Goal: Task Accomplishment & Management: Contribute content

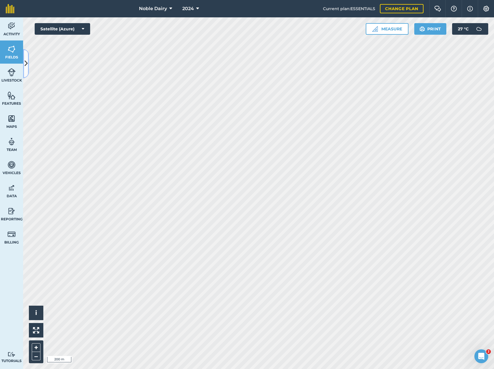
click at [27, 68] on icon at bounding box center [26, 63] width 3 height 10
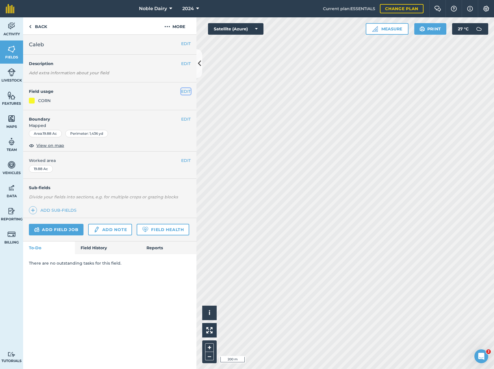
click at [182, 93] on button "EDIT" at bounding box center [186, 91] width 10 height 6
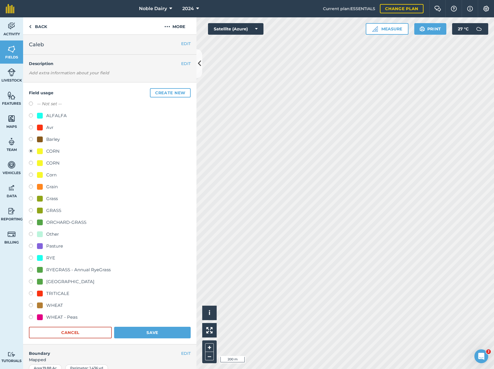
click at [29, 101] on label at bounding box center [33, 104] width 8 height 6
radio input "true"
radio input "false"
click at [131, 335] on button "Save" at bounding box center [152, 332] width 77 height 12
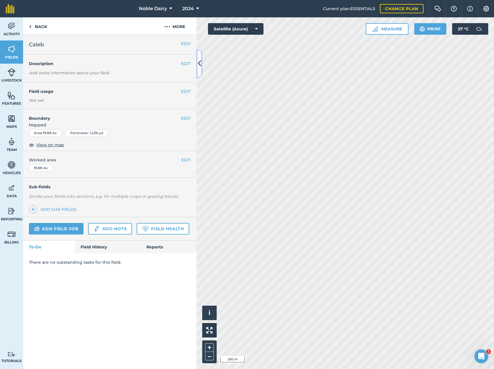
click at [199, 70] on button at bounding box center [199, 63] width 6 height 29
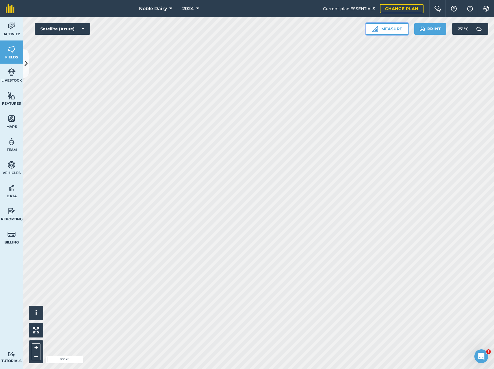
click at [390, 30] on button "Measure" at bounding box center [387, 29] width 43 height 12
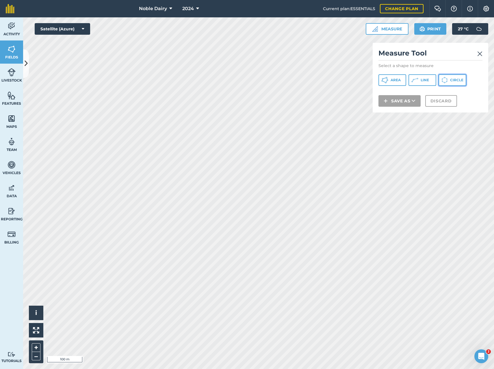
click at [388, 77] on icon at bounding box center [384, 80] width 7 height 7
click at [479, 54] on img at bounding box center [479, 53] width 5 height 7
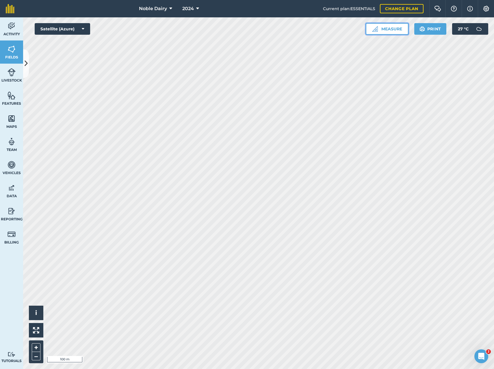
click at [404, 26] on button "Measure" at bounding box center [387, 29] width 43 height 12
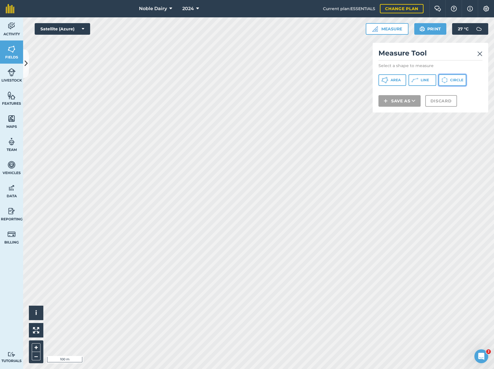
click at [454, 82] on button "Circle" at bounding box center [453, 80] width 28 height 12
click at [409, 106] on button "Save as" at bounding box center [399, 109] width 42 height 12
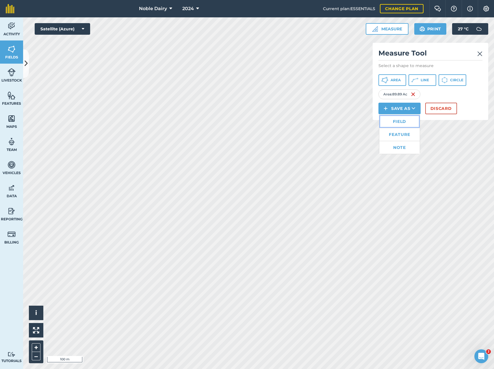
click at [408, 122] on link "Field" at bounding box center [399, 121] width 40 height 13
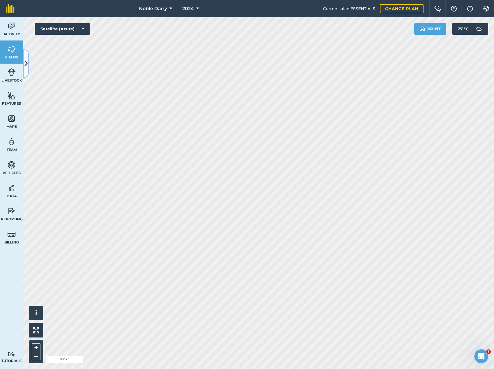
click at [27, 68] on icon at bounding box center [26, 63] width 3 height 10
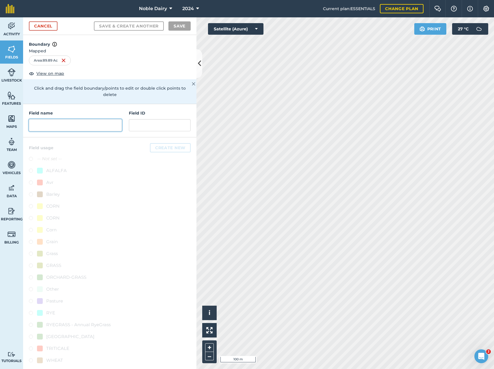
click at [56, 127] on input "text" at bounding box center [75, 125] width 93 height 12
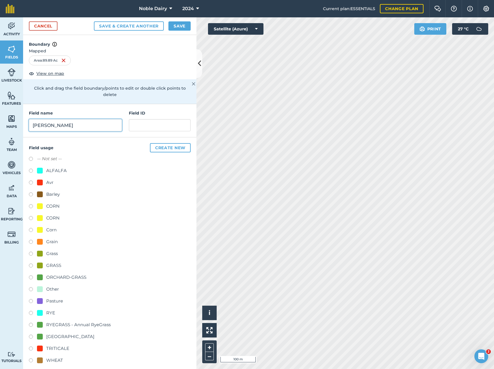
type input "[PERSON_NAME]"
click at [39, 206] on div at bounding box center [40, 206] width 6 height 6
radio input "true"
click at [183, 26] on button "Save" at bounding box center [179, 25] width 22 height 9
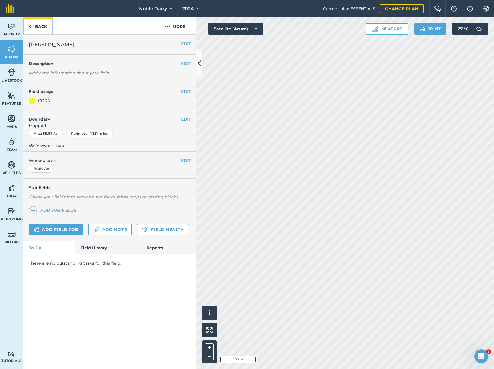
click at [40, 26] on link "Back" at bounding box center [38, 25] width 30 height 17
click at [41, 27] on link "Back" at bounding box center [38, 25] width 30 height 17
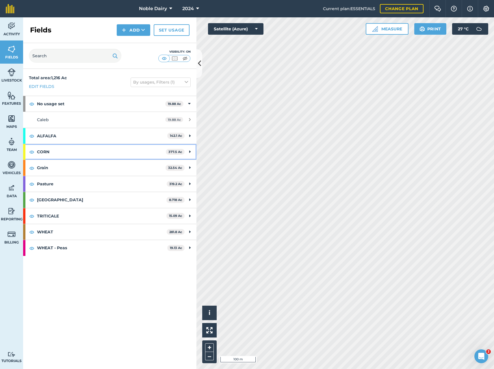
click at [152, 153] on strong "CORN" at bounding box center [101, 152] width 129 height 16
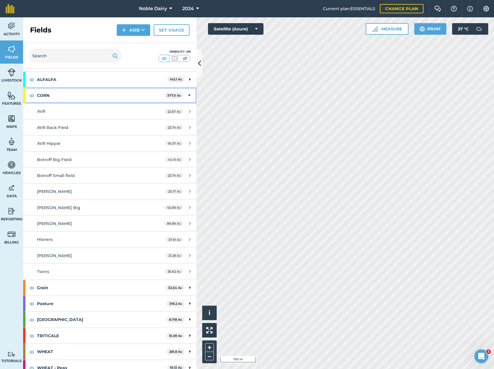
scroll to position [58, 0]
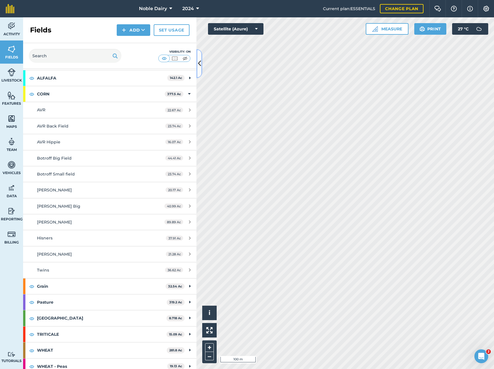
click at [199, 64] on icon at bounding box center [199, 63] width 3 height 10
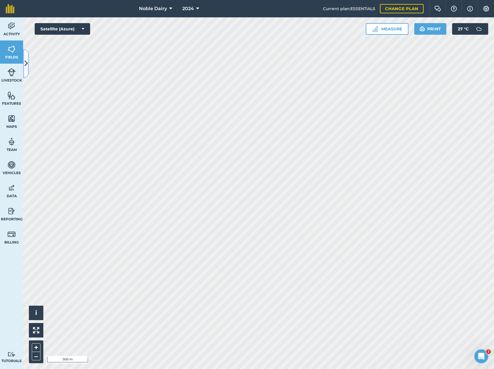
click at [27, 62] on icon at bounding box center [26, 63] width 3 height 10
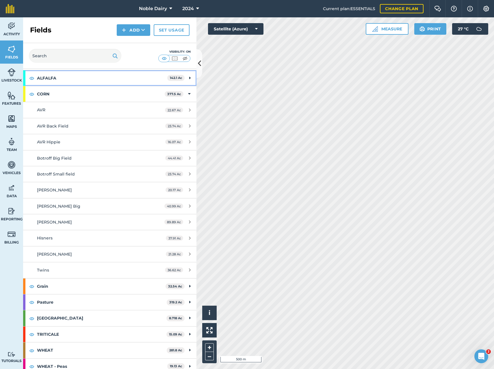
click at [129, 81] on strong "ALFALFA" at bounding box center [102, 78] width 130 height 16
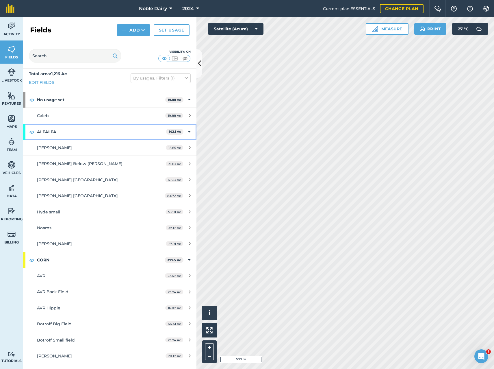
scroll to position [0, 0]
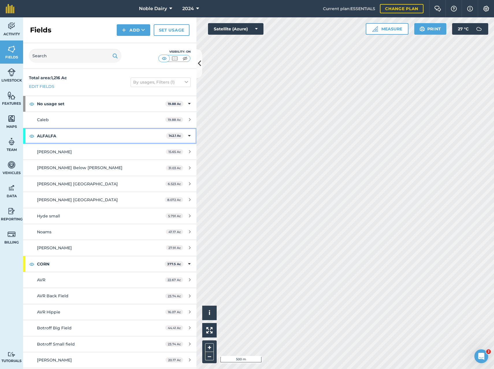
click at [131, 135] on strong "ALFALFA" at bounding box center [101, 136] width 129 height 16
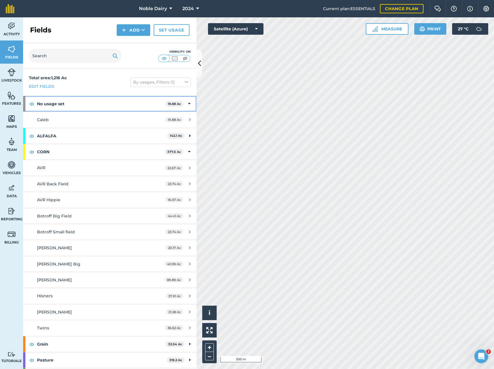
click at [138, 107] on strong "No usage set" at bounding box center [101, 104] width 128 height 16
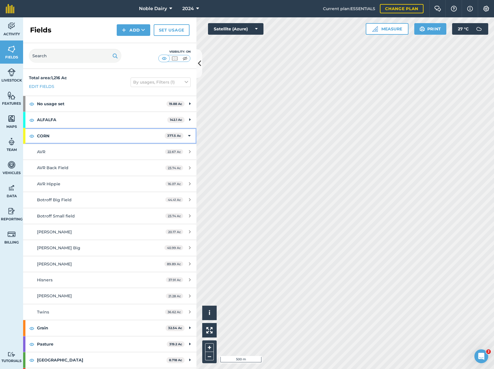
click at [140, 133] on strong "CORN" at bounding box center [101, 136] width 128 height 16
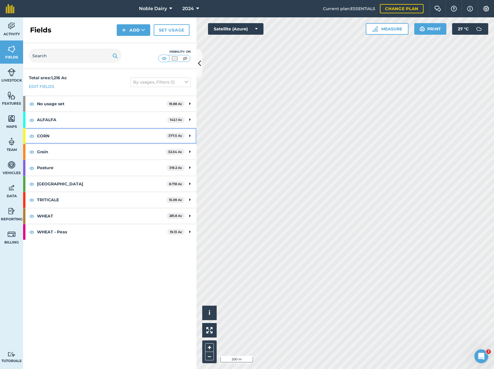
click at [79, 130] on strong "CORN" at bounding box center [101, 136] width 129 height 16
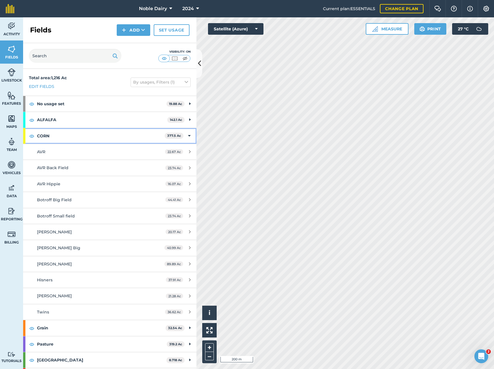
click at [89, 135] on strong "CORN" at bounding box center [101, 136] width 128 height 16
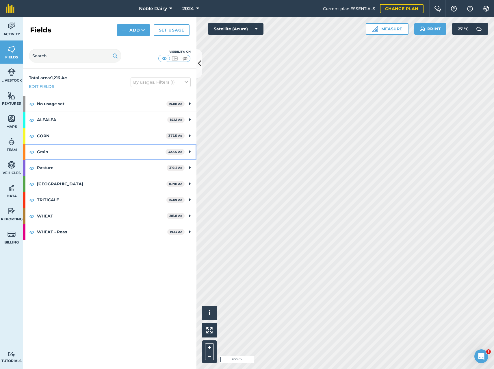
click at [83, 157] on strong "Grain" at bounding box center [101, 152] width 129 height 16
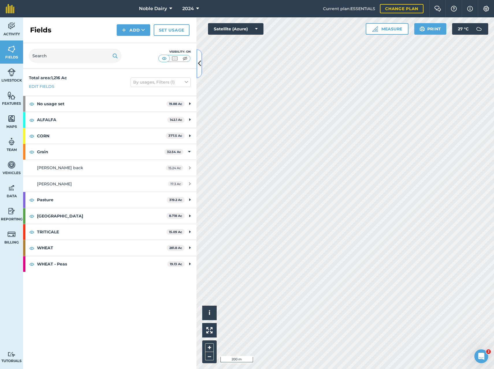
click at [199, 70] on button at bounding box center [199, 63] width 6 height 29
